Goal: Navigation & Orientation: Understand site structure

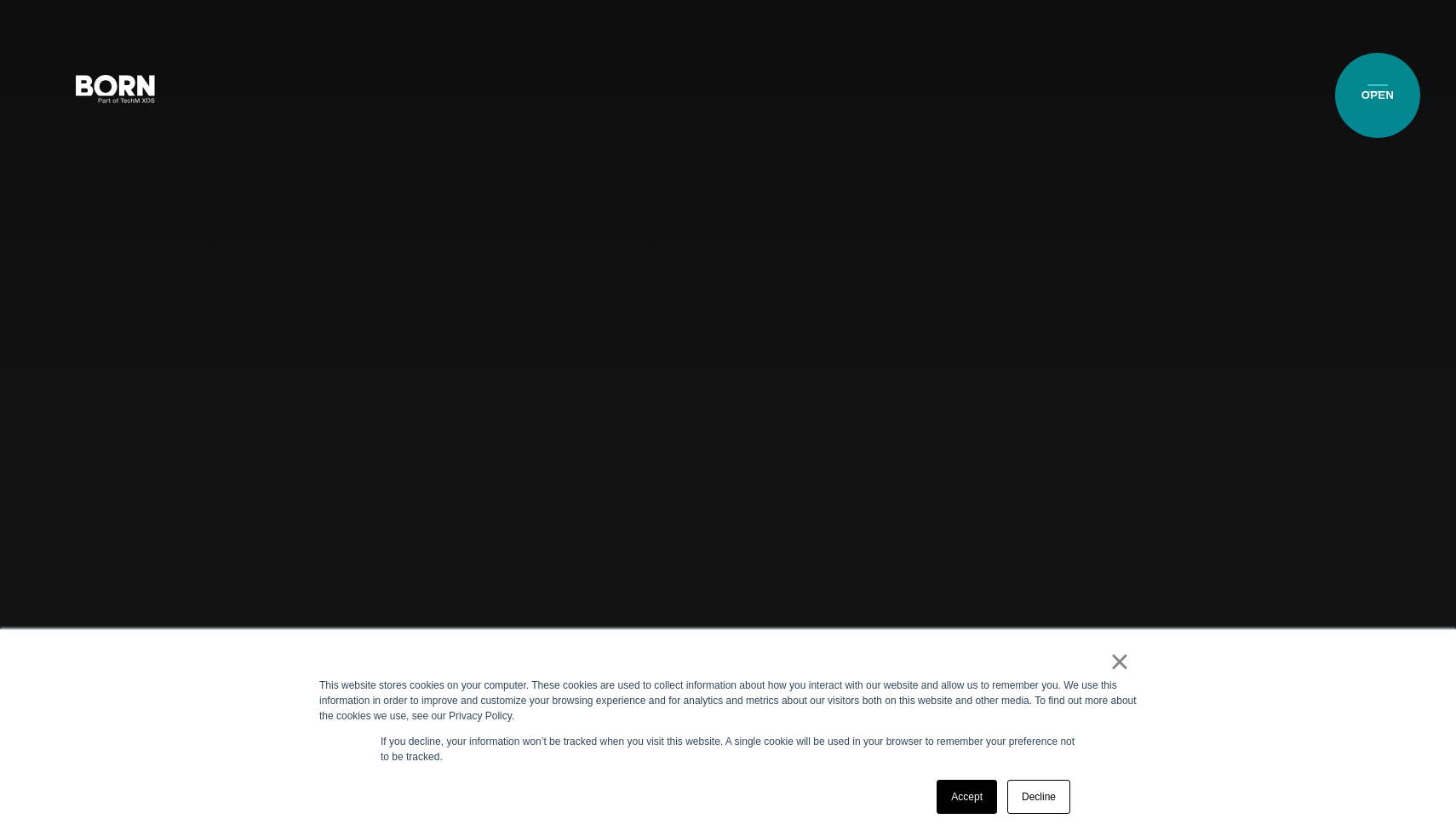
click at [1378, 96] on button "Primary Menu" at bounding box center [1378, 88] width 41 height 36
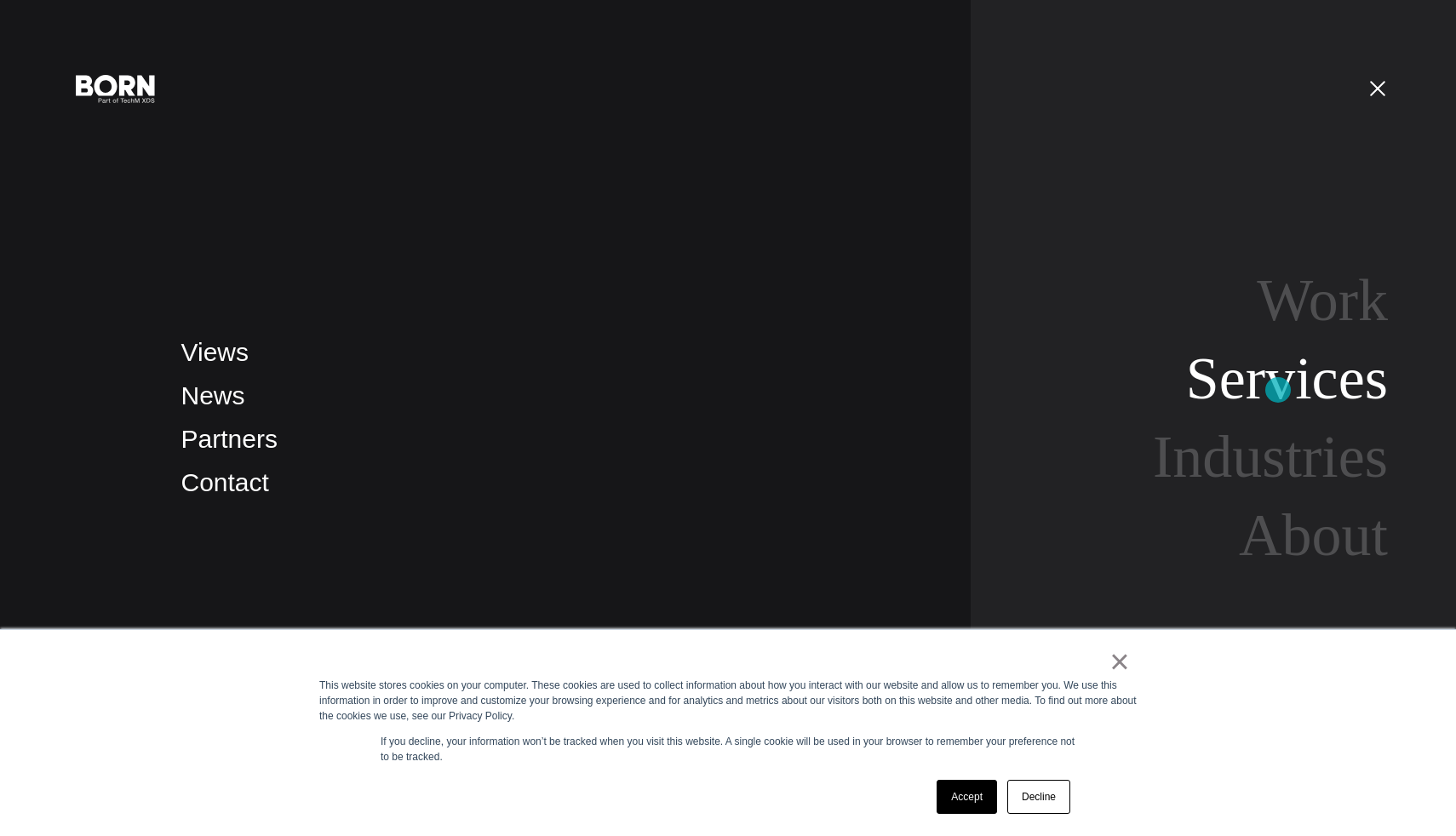
click at [1279, 390] on link "Services" at bounding box center [1287, 378] width 202 height 66
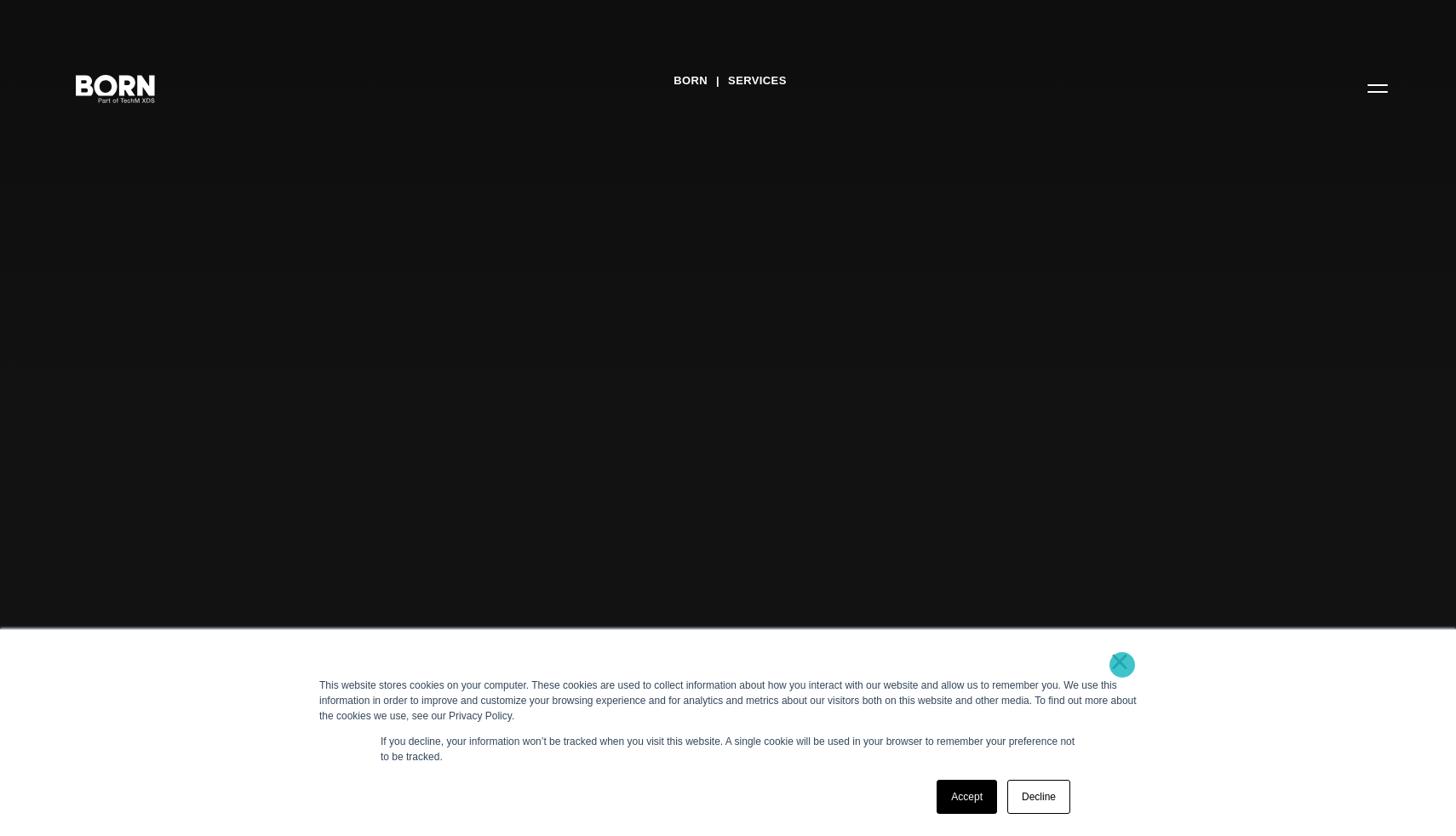
click at [1122, 665] on link "×" at bounding box center [1120, 661] width 20 height 15
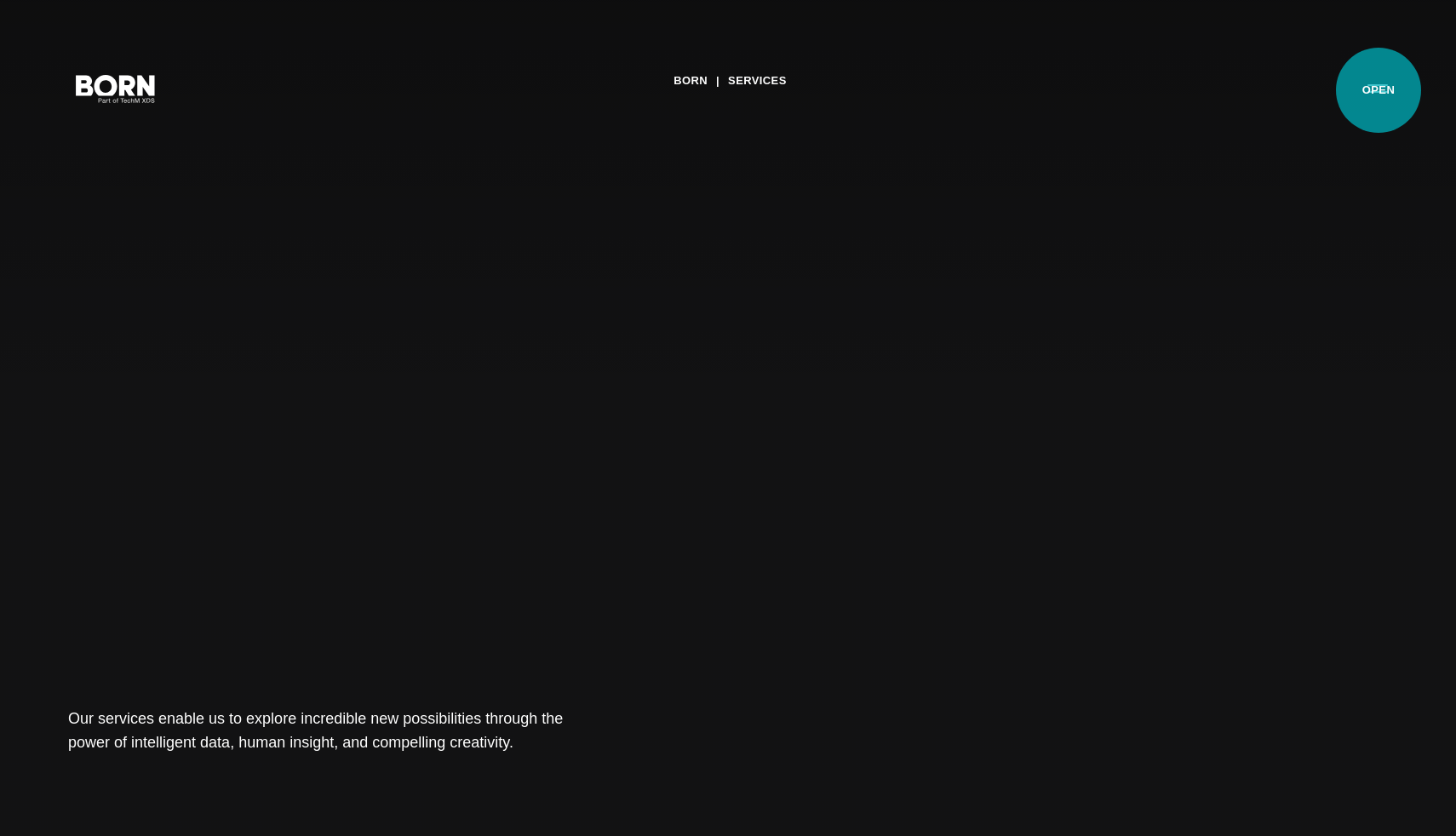
click at [1379, 90] on button "Primary Menu" at bounding box center [1378, 88] width 41 height 36
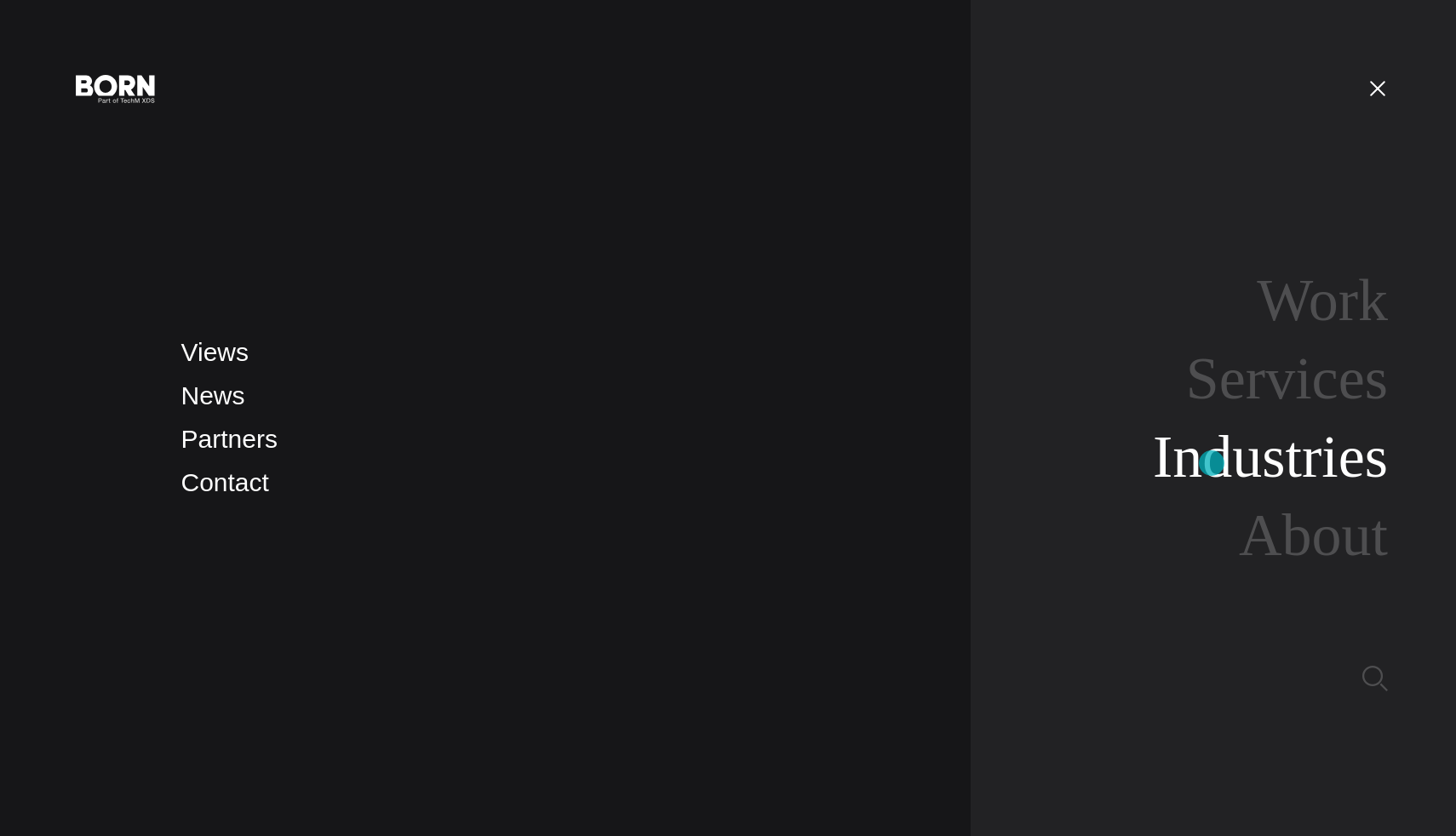
click at [1212, 464] on link "Industries" at bounding box center [1271, 457] width 235 height 66
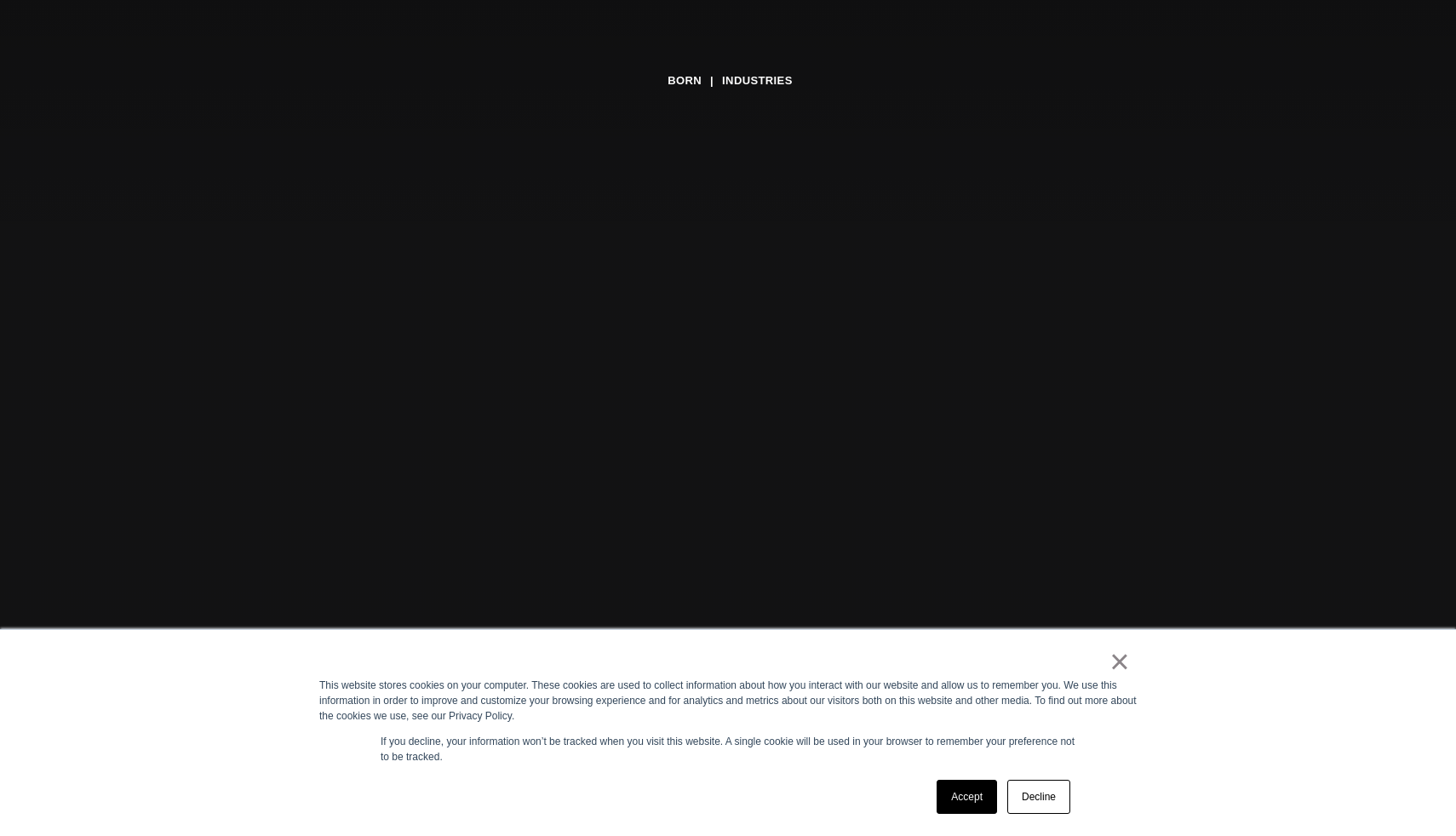
scroll to position [362, 0]
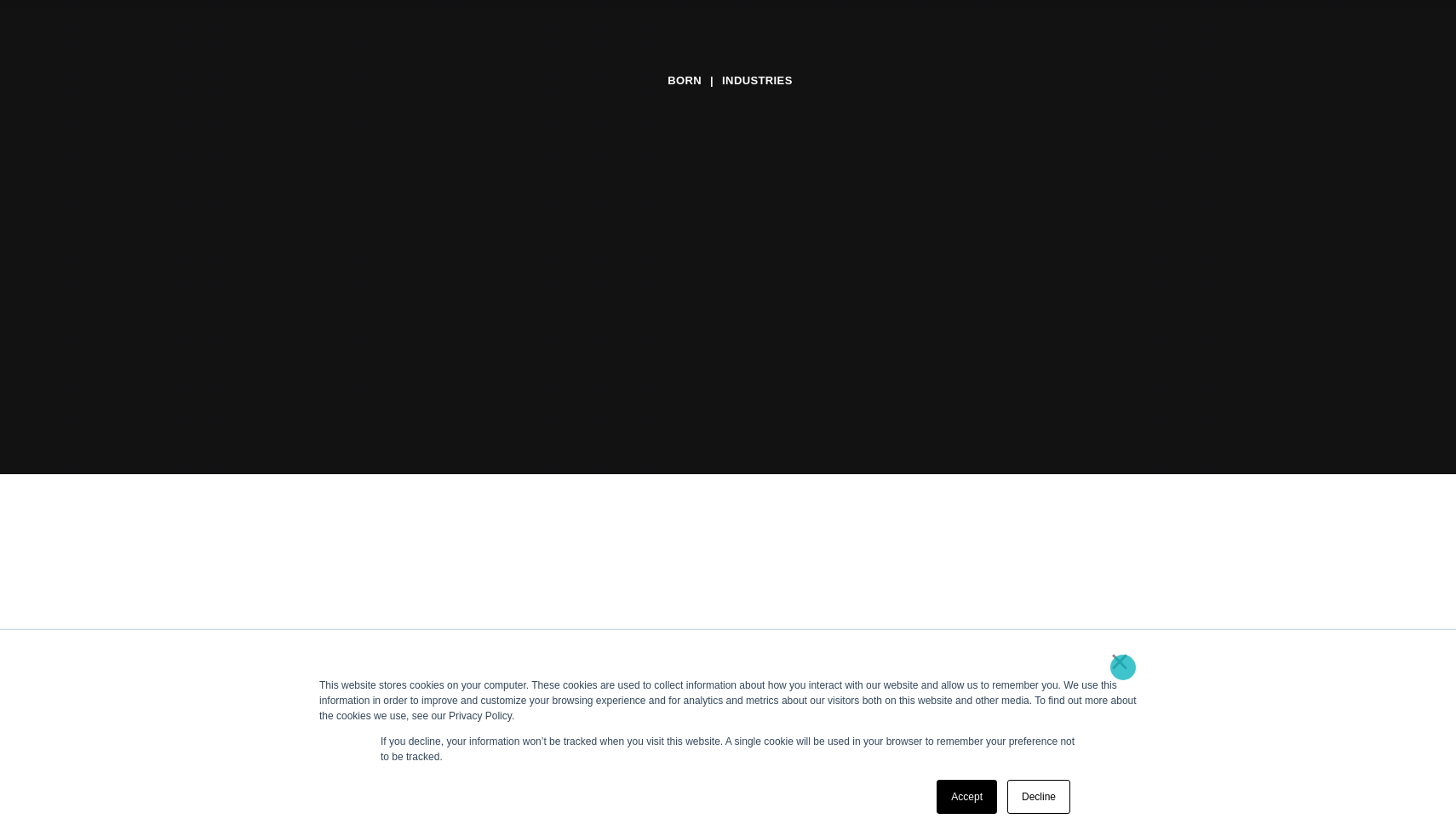
click at [1122, 668] on link "×" at bounding box center [1120, 661] width 20 height 15
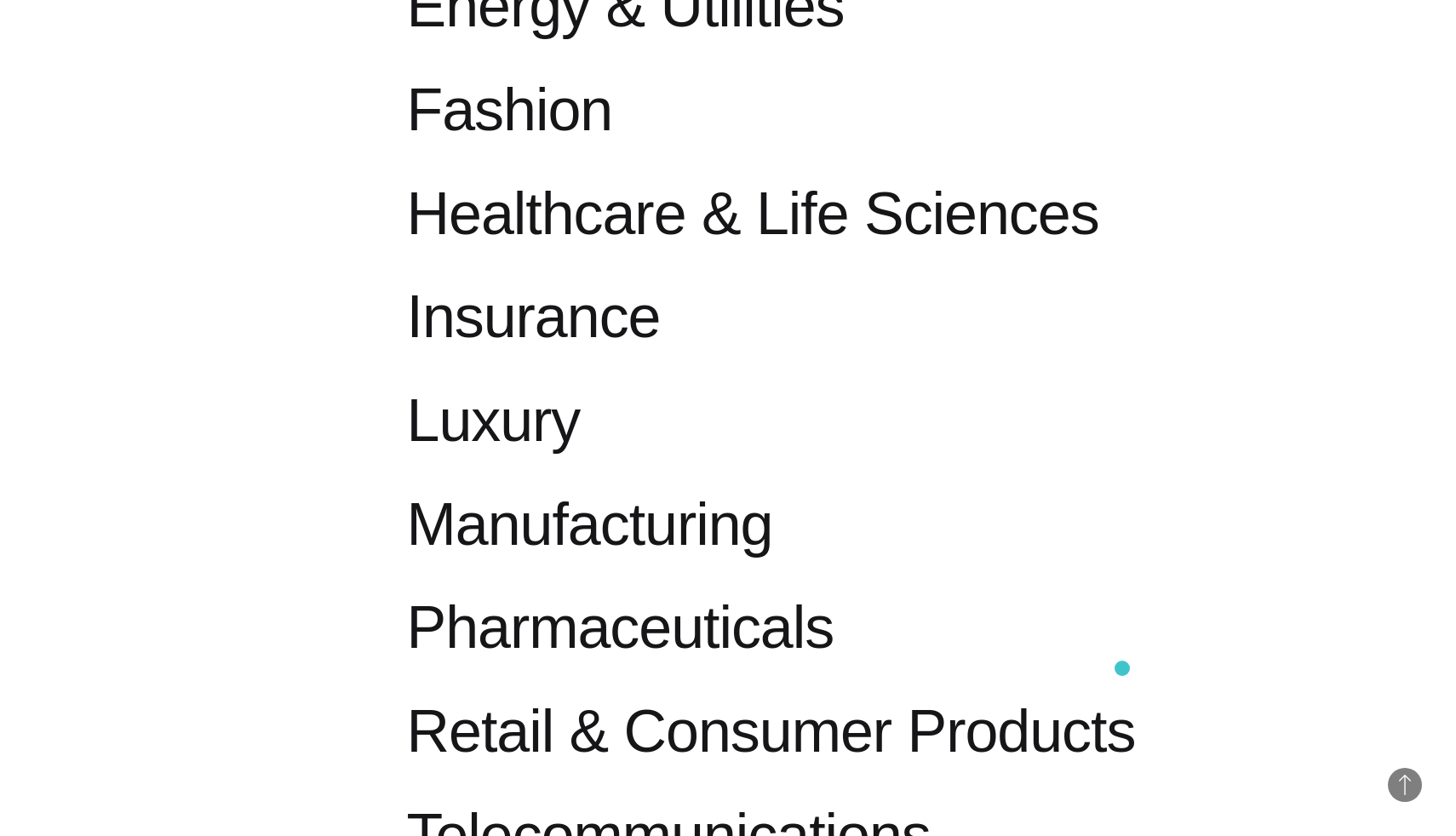
scroll to position [1773, 0]
